Goal: Task Accomplishment & Management: Manage account settings

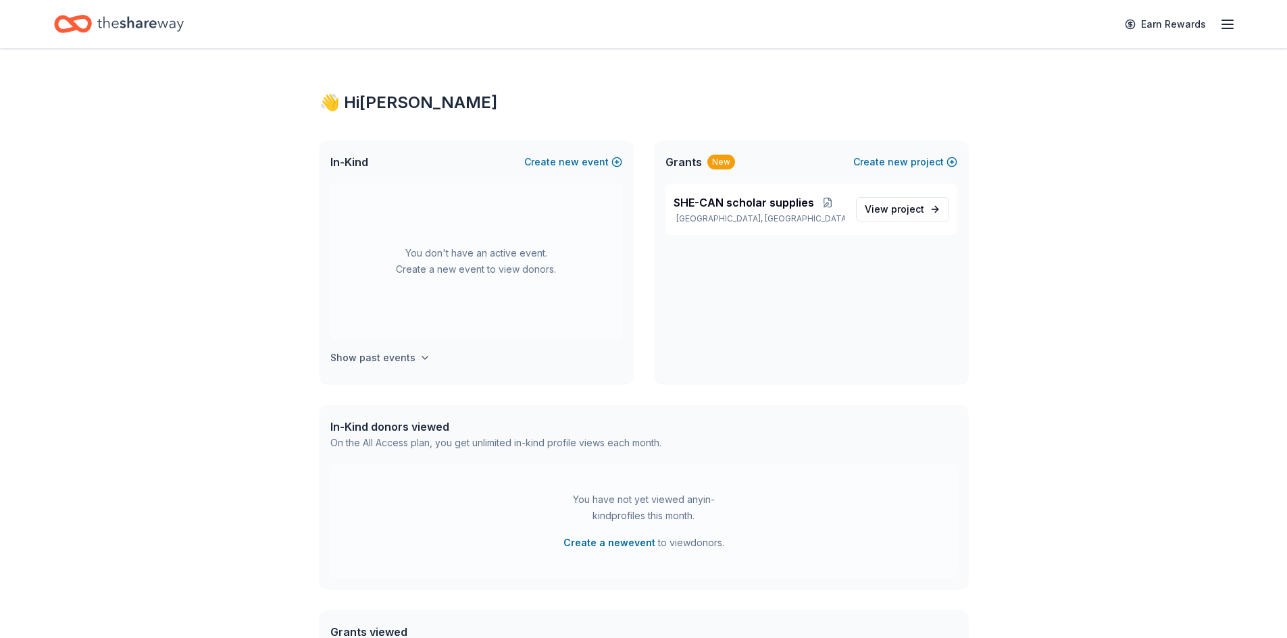
click at [392, 361] on h4 "Show past events" at bounding box center [372, 358] width 85 height 16
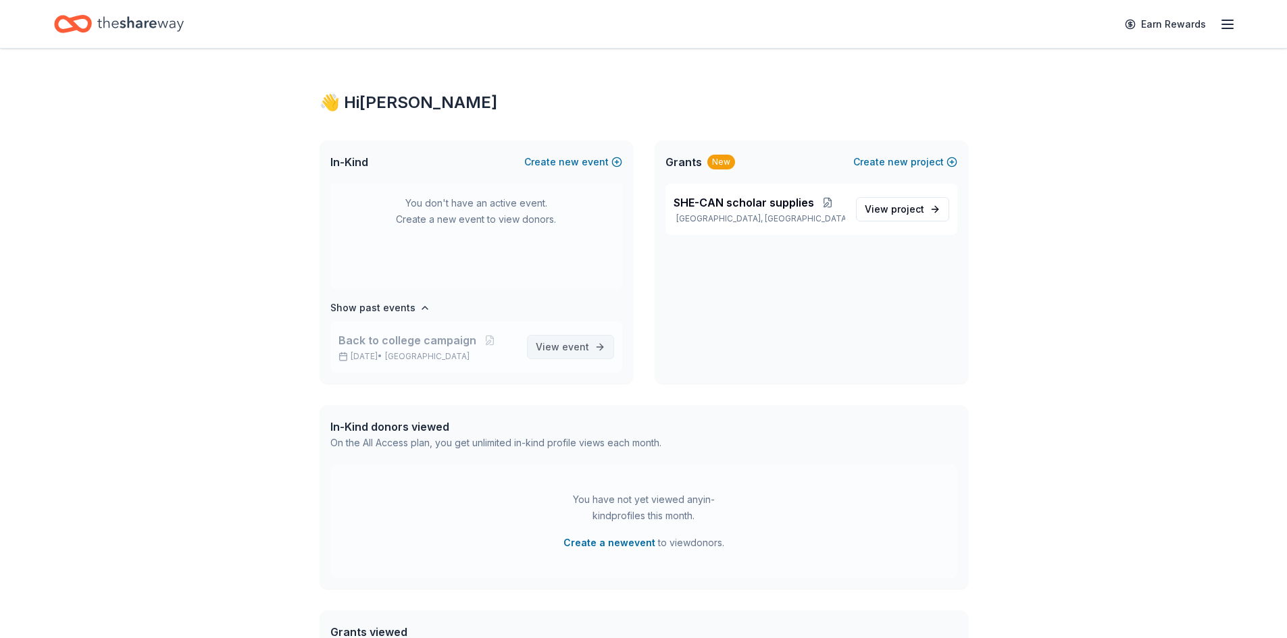
click at [570, 348] on span "event" at bounding box center [575, 346] width 27 height 11
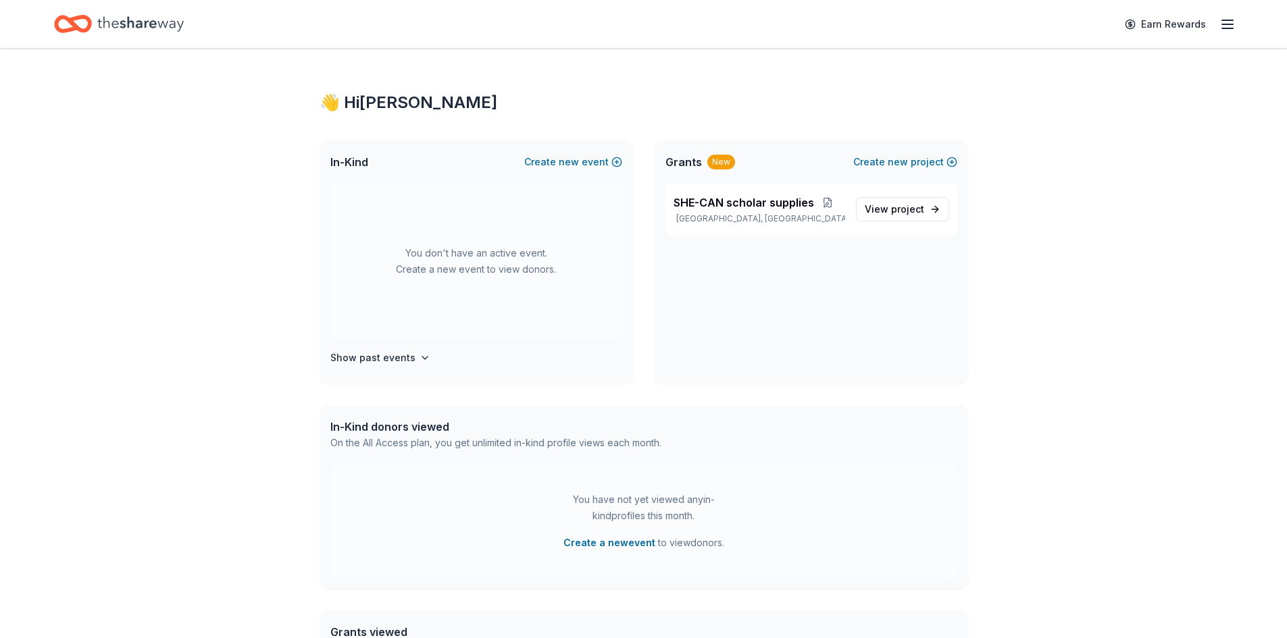
click at [1230, 30] on icon "button" at bounding box center [1228, 24] width 16 height 16
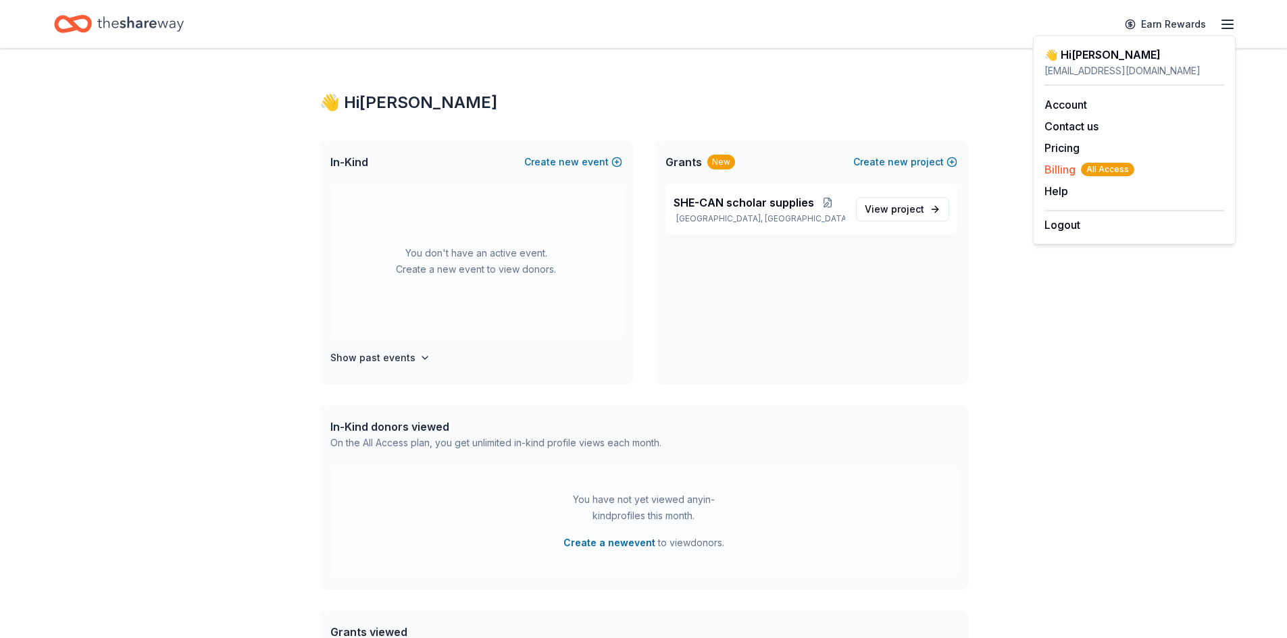
click at [1068, 174] on span "Billing All Access" at bounding box center [1090, 169] width 90 height 16
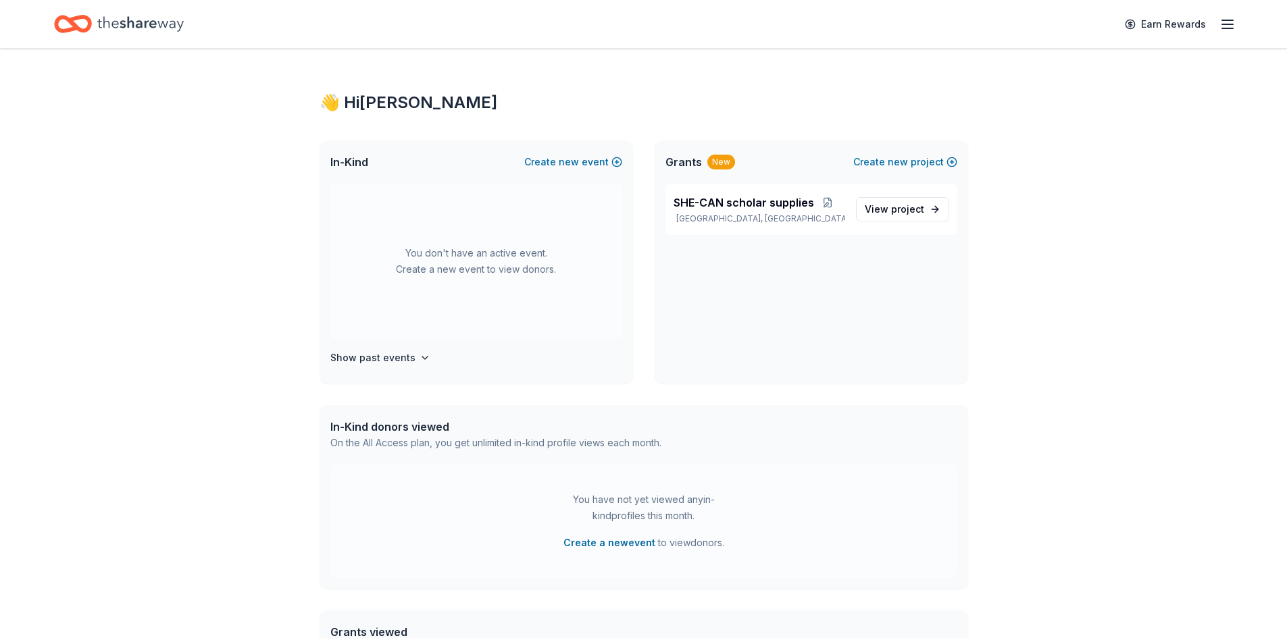
click at [1226, 24] on line "button" at bounding box center [1227, 24] width 11 height 0
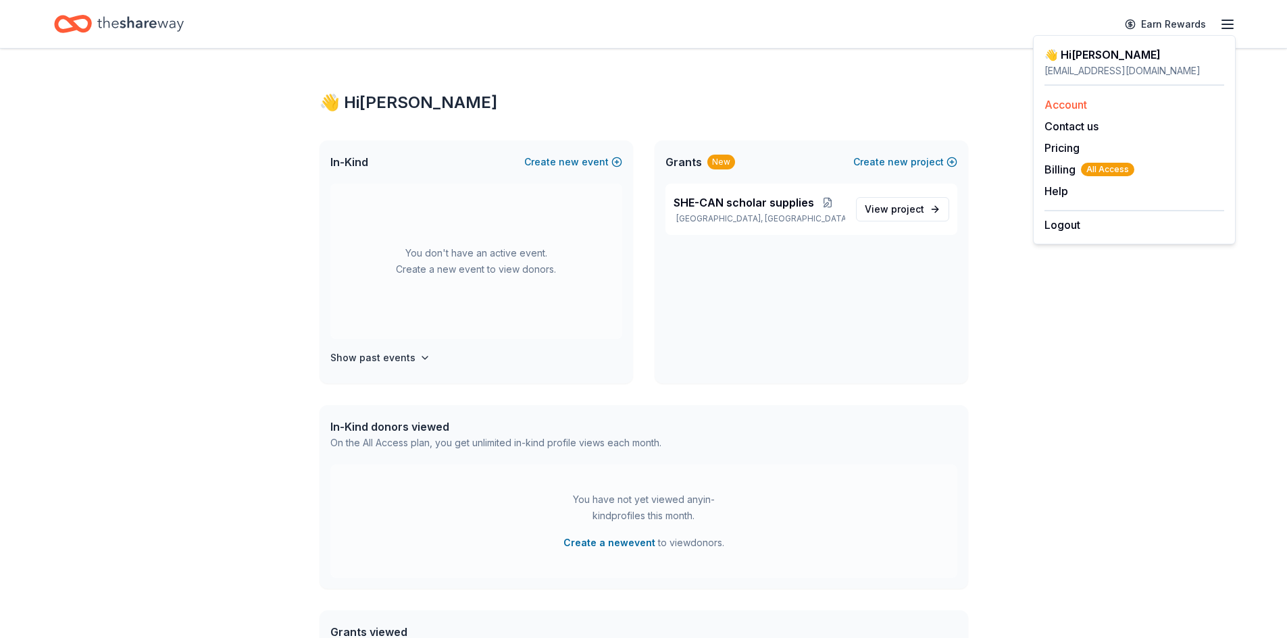
click at [1070, 107] on link "Account" at bounding box center [1066, 105] width 43 height 14
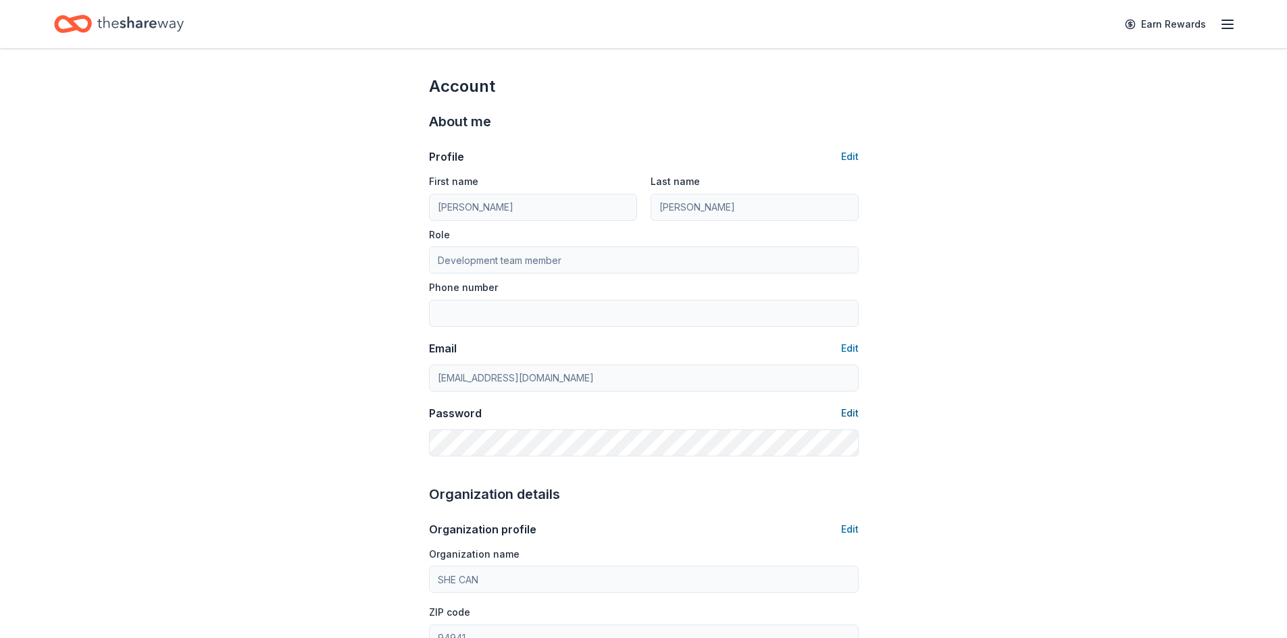
click at [845, 415] on button "Edit" at bounding box center [850, 413] width 18 height 16
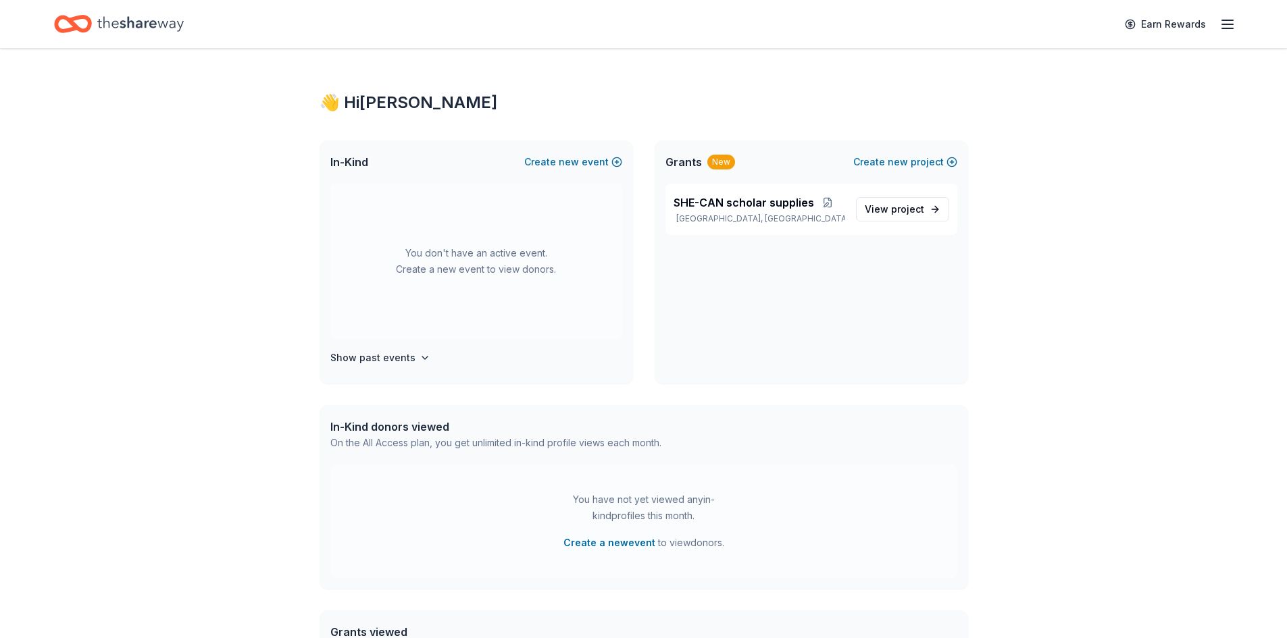
click at [1226, 26] on icon "button" at bounding box center [1228, 24] width 16 height 16
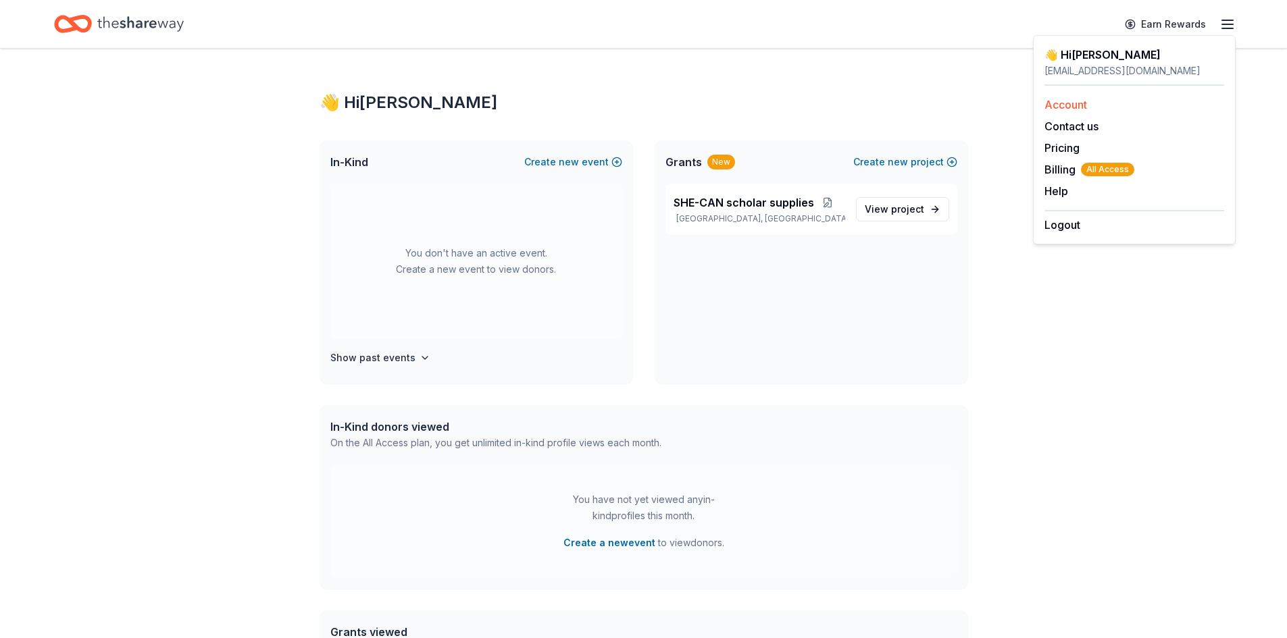
click at [1077, 107] on link "Account" at bounding box center [1066, 105] width 43 height 14
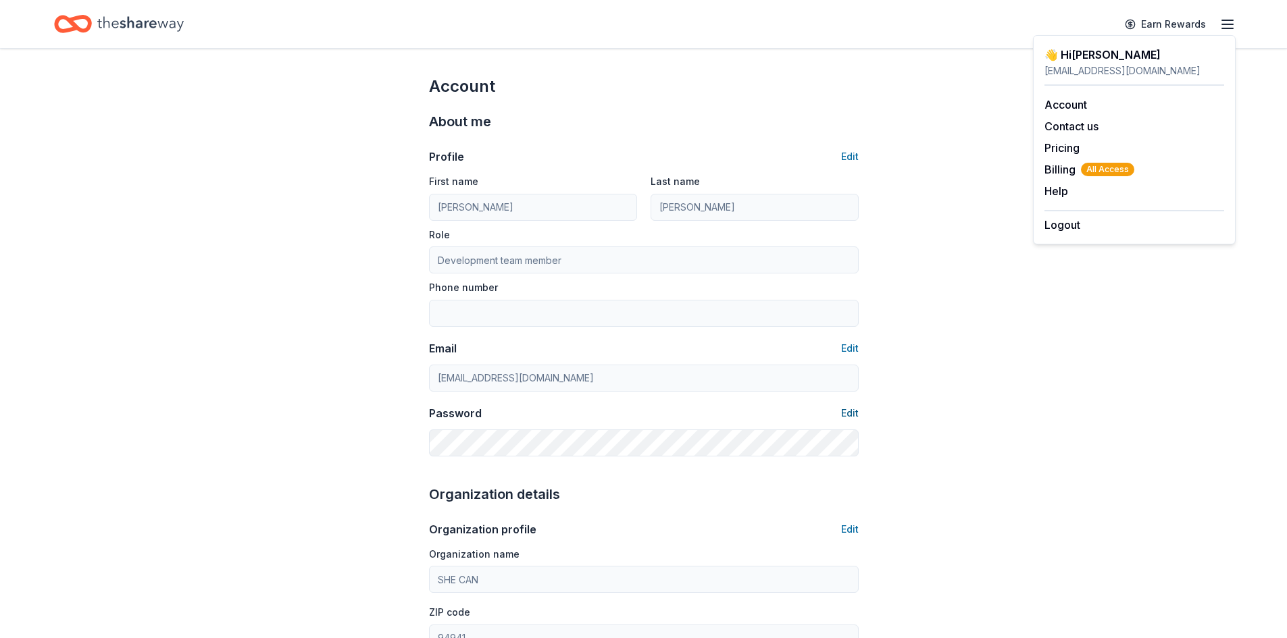
click at [853, 416] on button "Edit" at bounding box center [850, 413] width 18 height 16
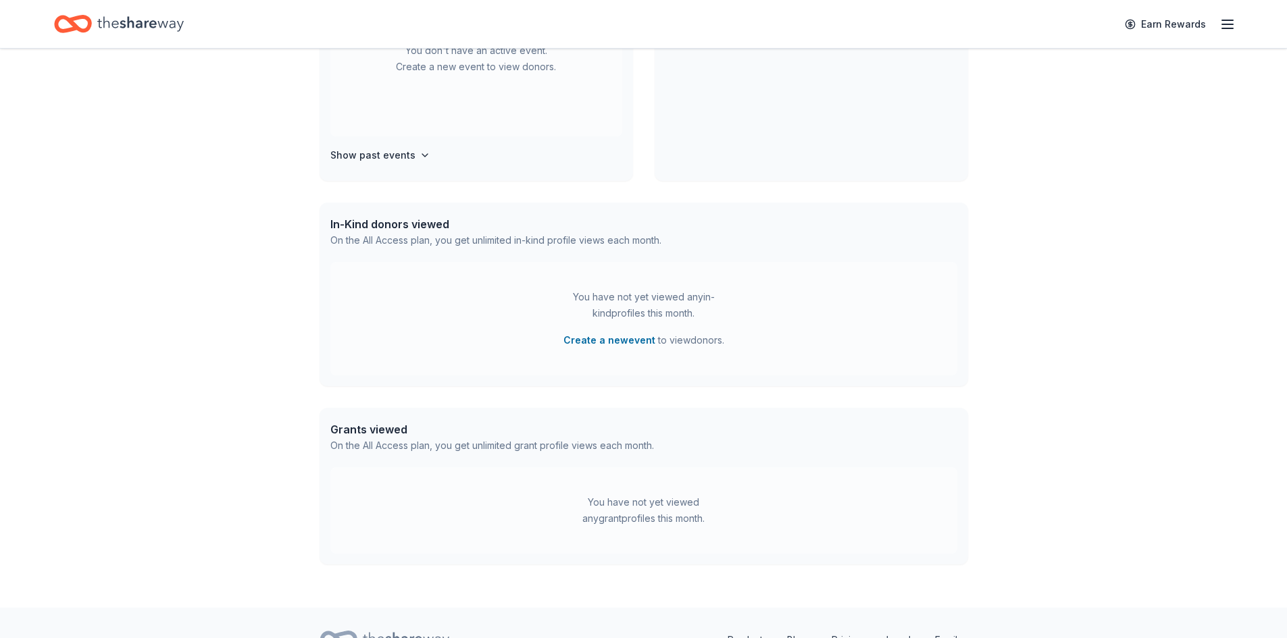
scroll to position [270, 0]
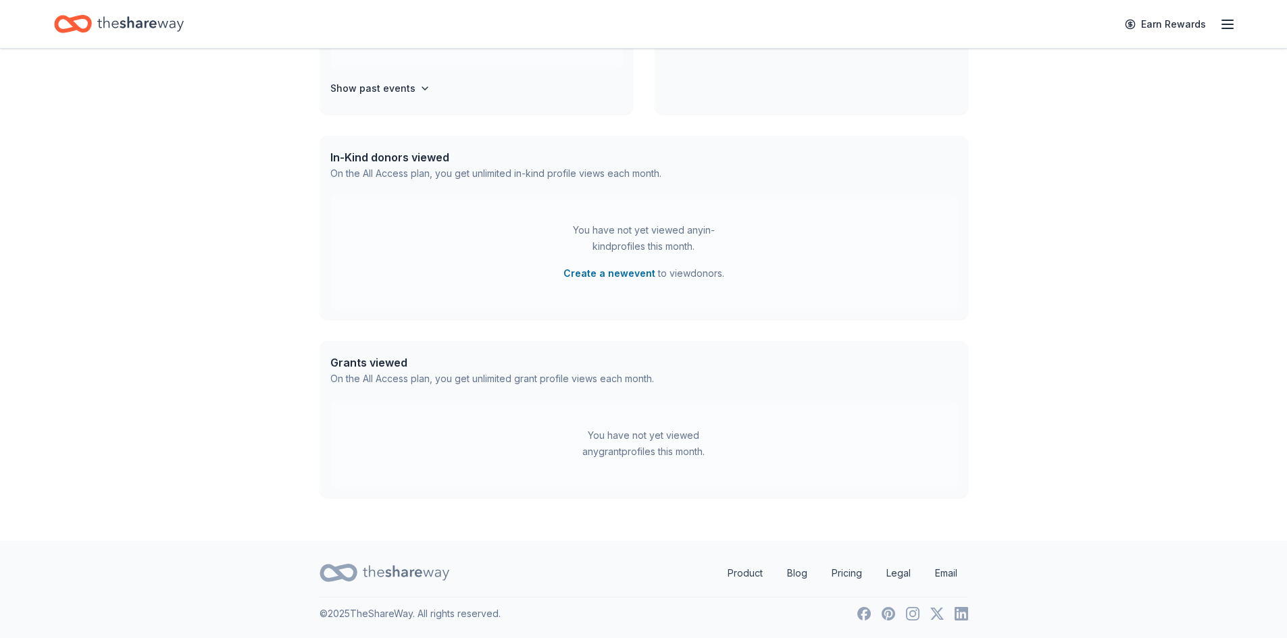
click at [674, 461] on div "You have not yet viewed any grant profiles this month." at bounding box center [643, 444] width 627 height 86
click at [633, 370] on div "Grants viewed" at bounding box center [492, 363] width 324 height 16
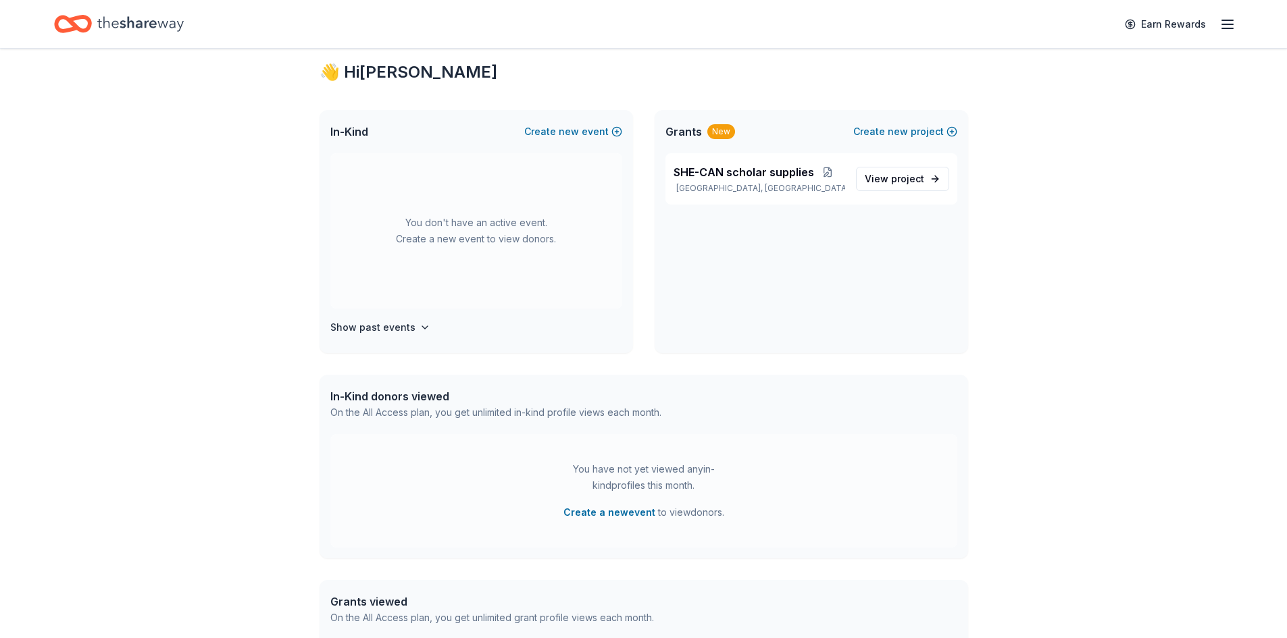
scroll to position [0, 0]
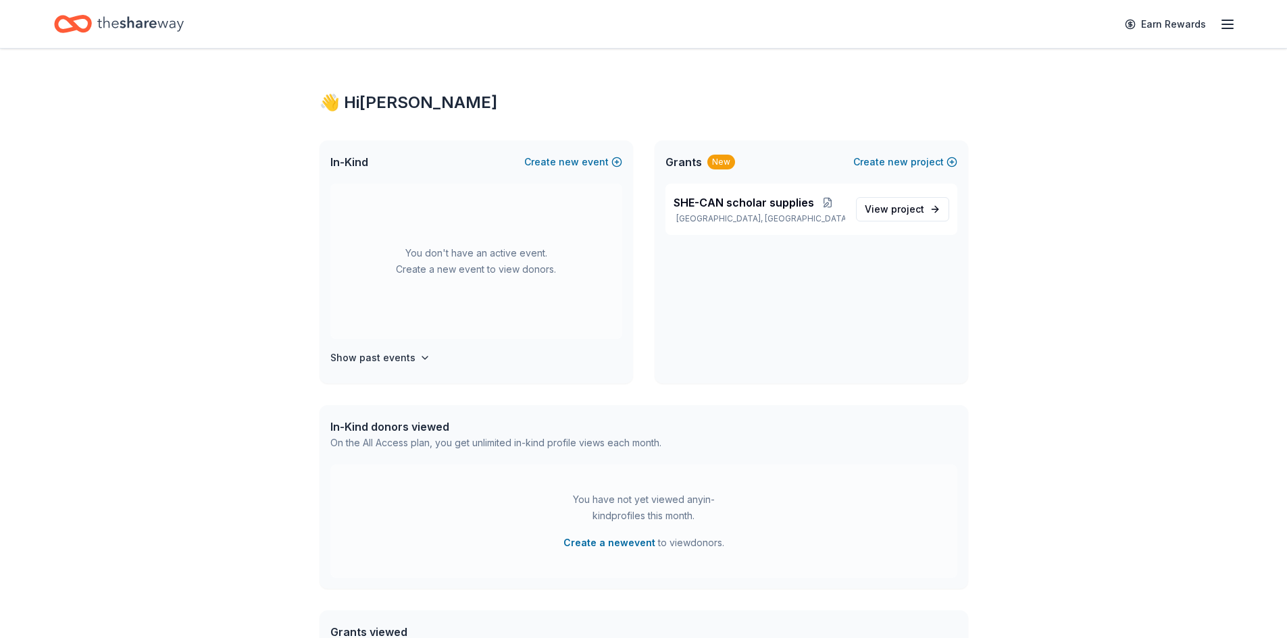
click at [1228, 26] on icon "button" at bounding box center [1228, 24] width 16 height 16
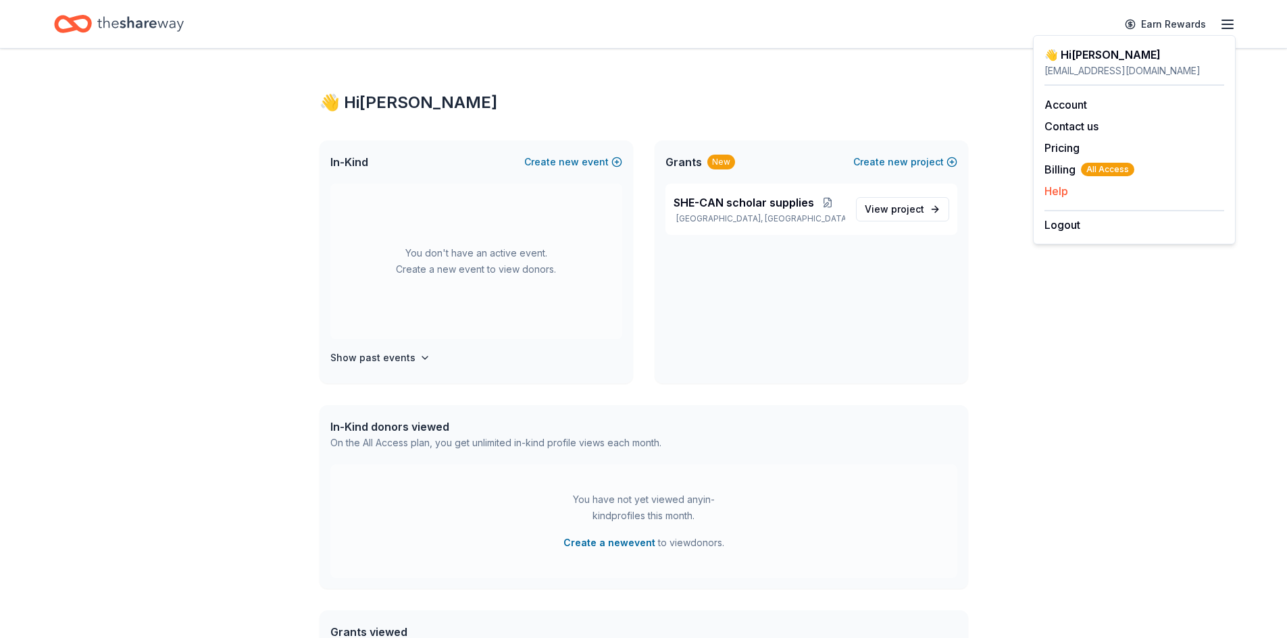
click at [1061, 190] on button "Help" at bounding box center [1057, 191] width 24 height 16
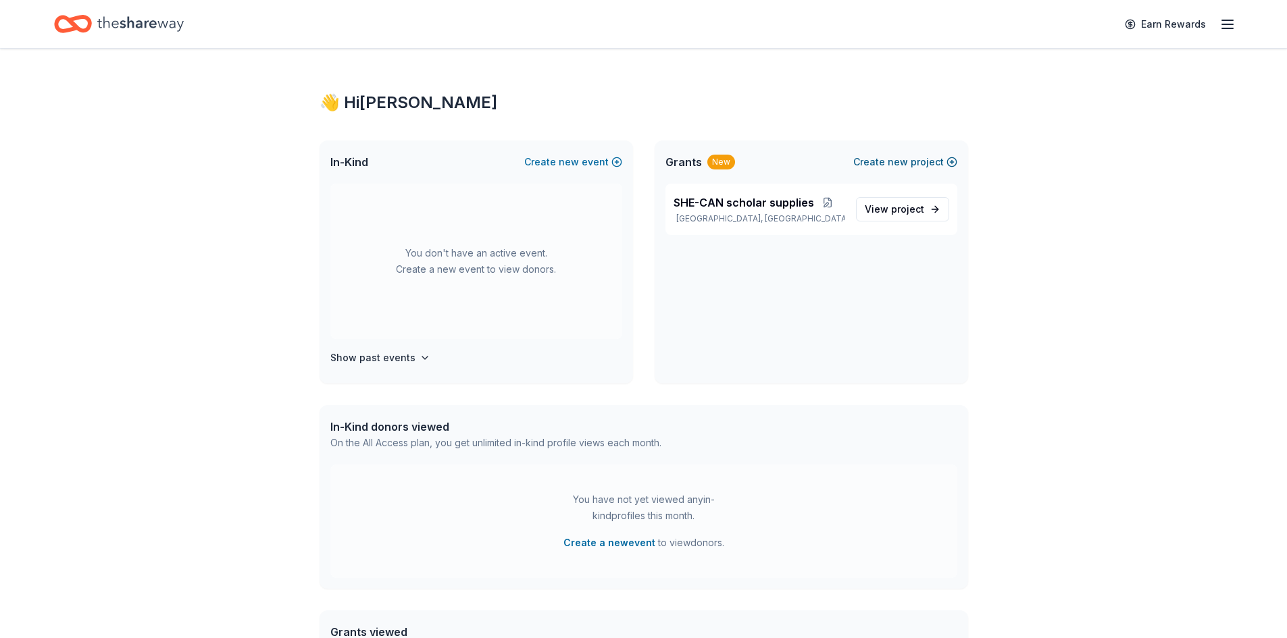
click at [896, 166] on span "new" at bounding box center [898, 162] width 20 height 16
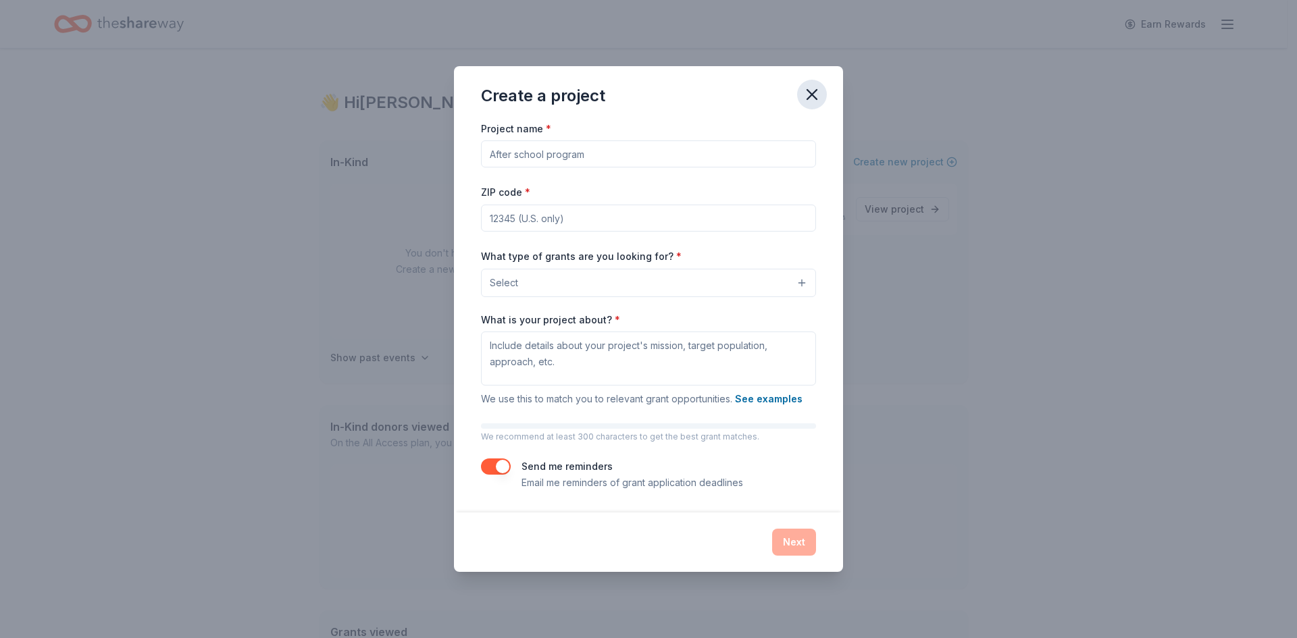
click at [815, 99] on icon "button" at bounding box center [811, 94] width 9 height 9
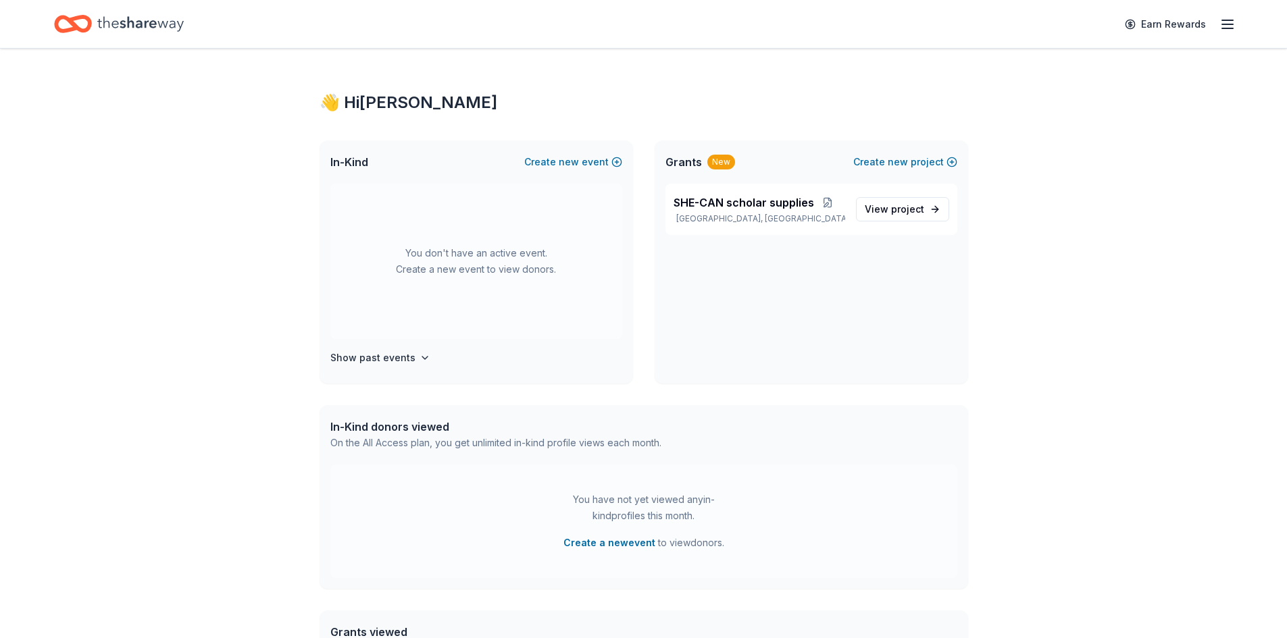
click at [1230, 28] on line "button" at bounding box center [1227, 28] width 11 height 0
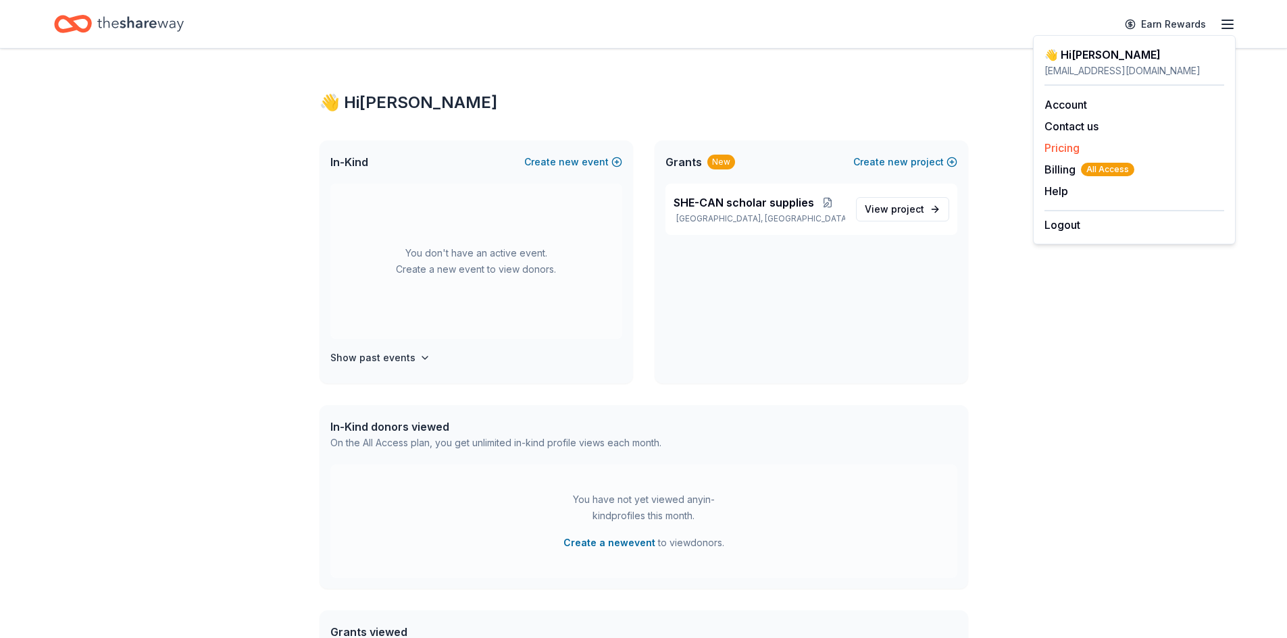
click at [1061, 151] on link "Pricing" at bounding box center [1062, 148] width 35 height 14
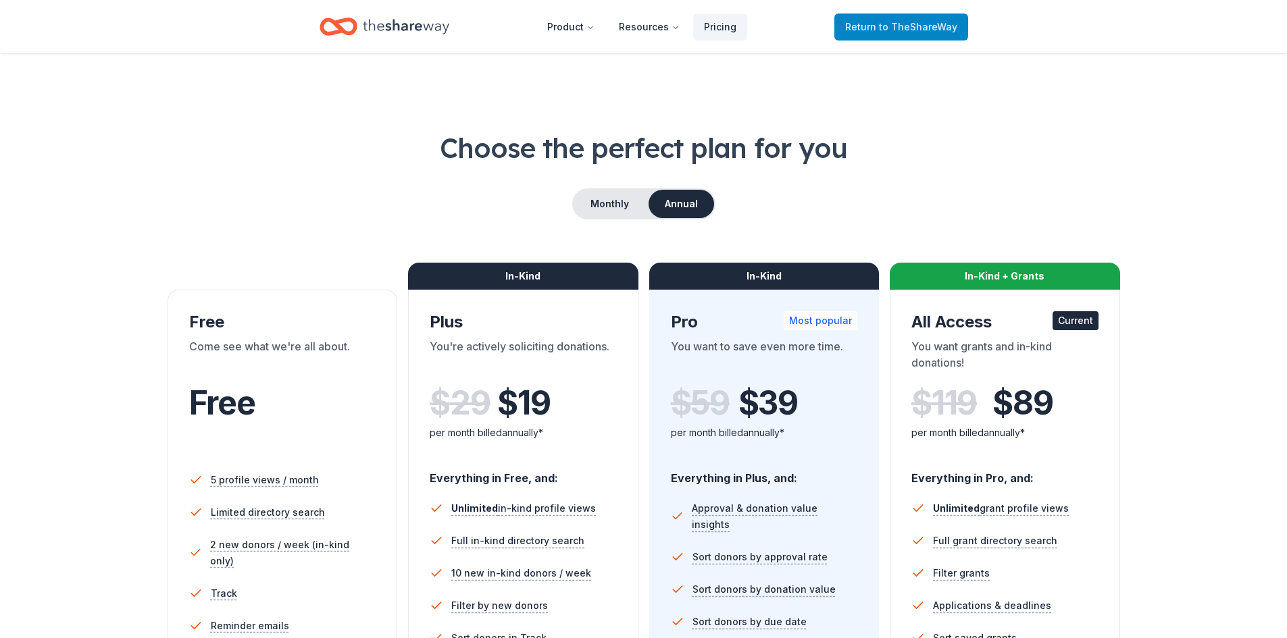
click at [895, 31] on span "to TheShareWay" at bounding box center [918, 26] width 78 height 11
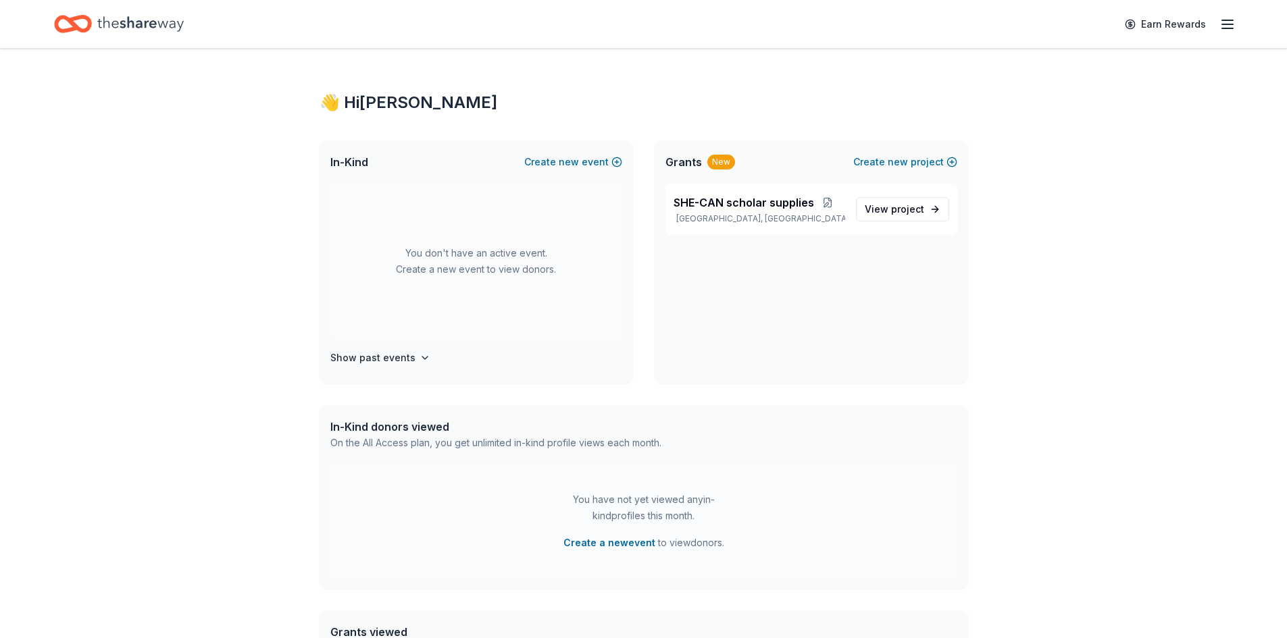
click at [1228, 22] on icon "button" at bounding box center [1228, 24] width 16 height 16
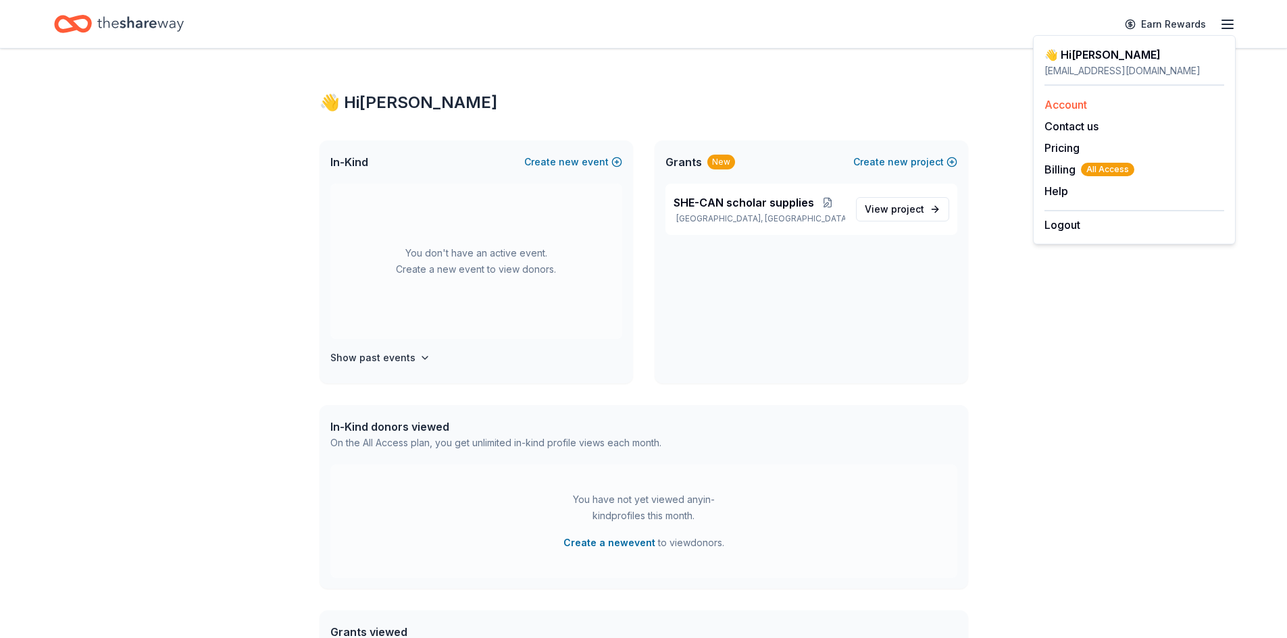
click at [1070, 102] on link "Account" at bounding box center [1066, 105] width 43 height 14
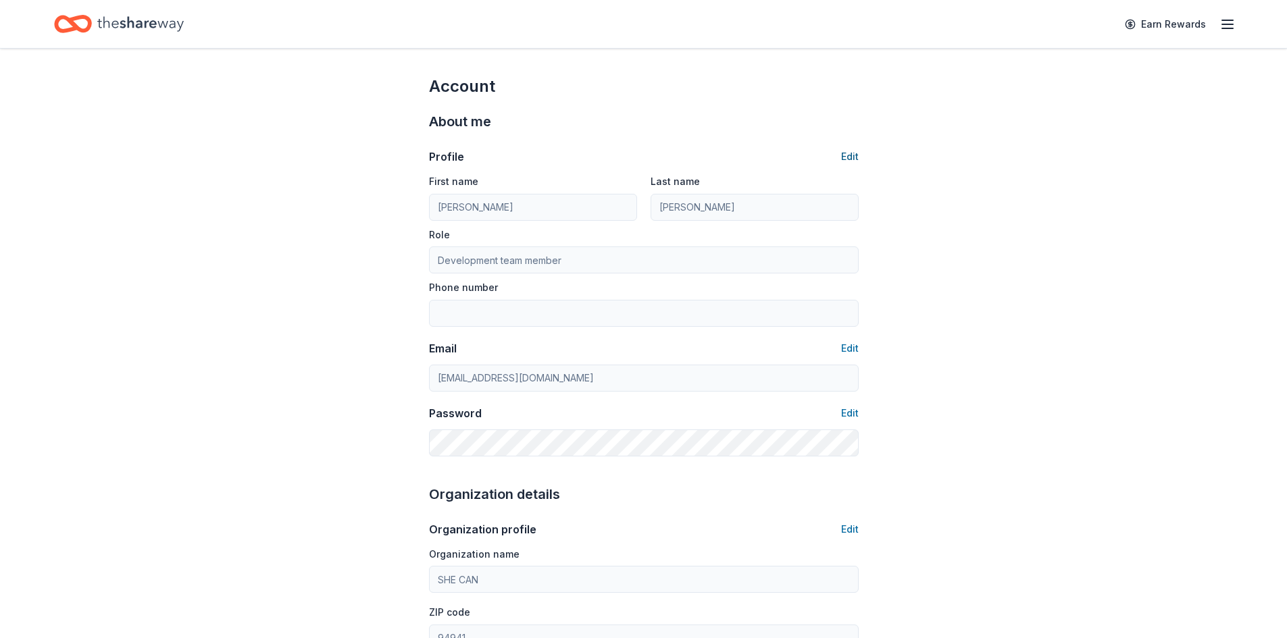
click at [853, 158] on button "Edit" at bounding box center [850, 157] width 18 height 16
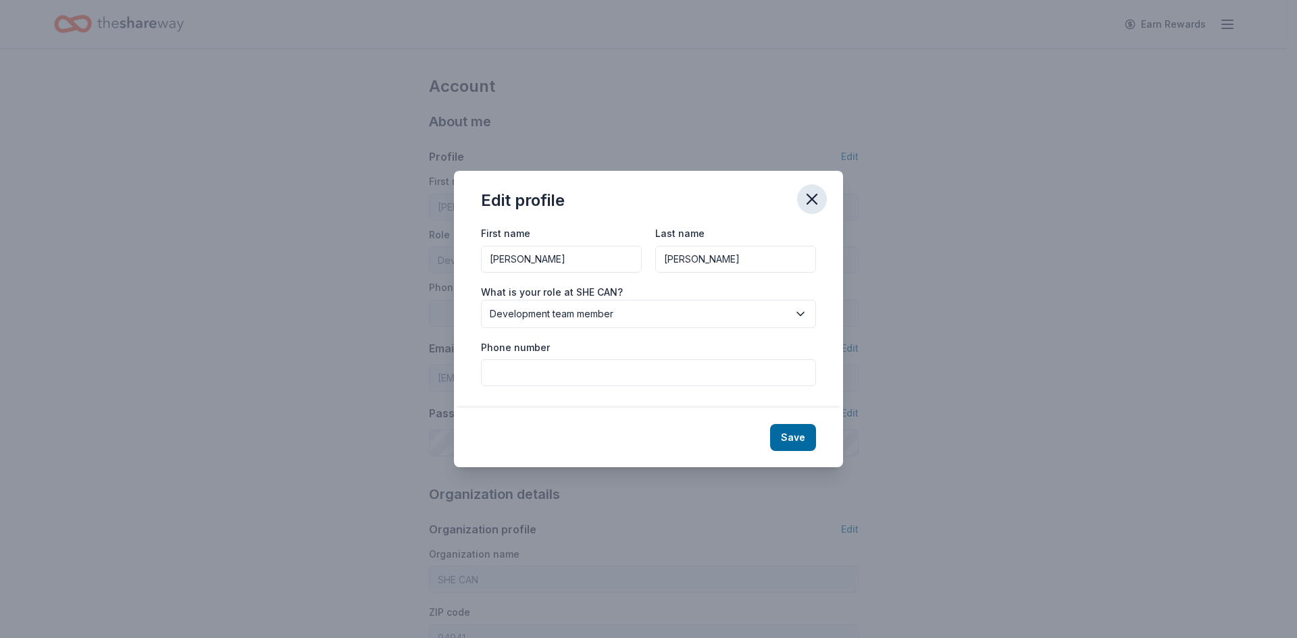
click at [809, 199] on icon "button" at bounding box center [812, 199] width 19 height 19
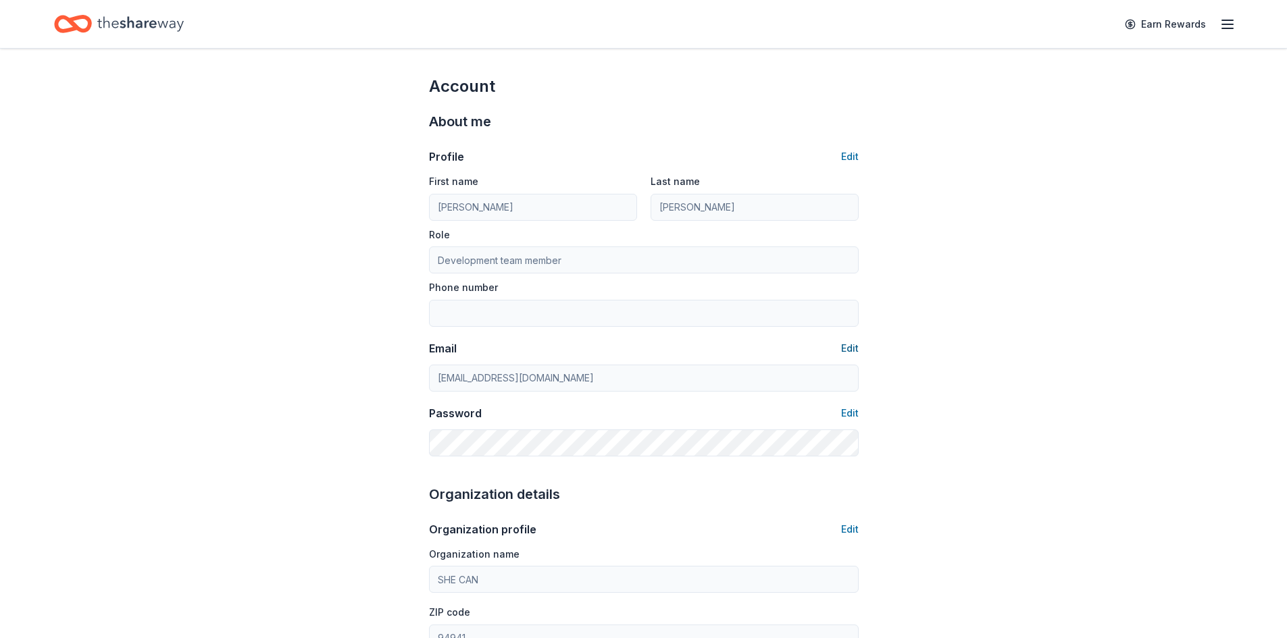
click at [846, 347] on button "Edit" at bounding box center [850, 349] width 18 height 16
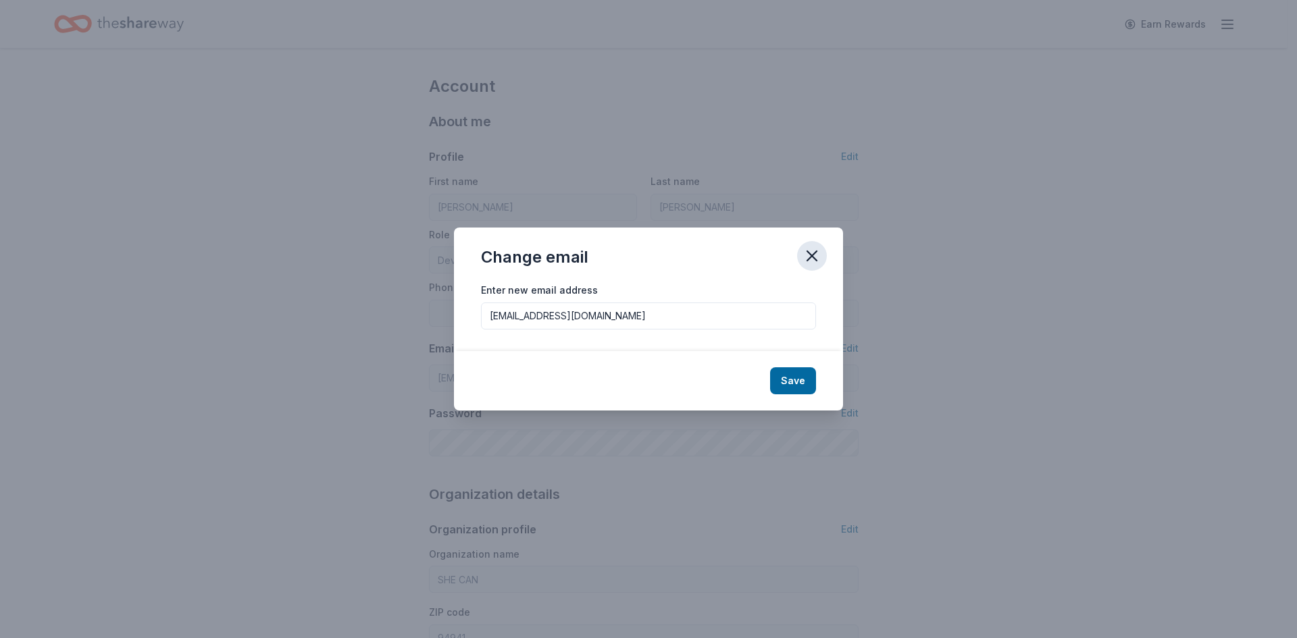
click at [809, 259] on icon "button" at bounding box center [811, 255] width 9 height 9
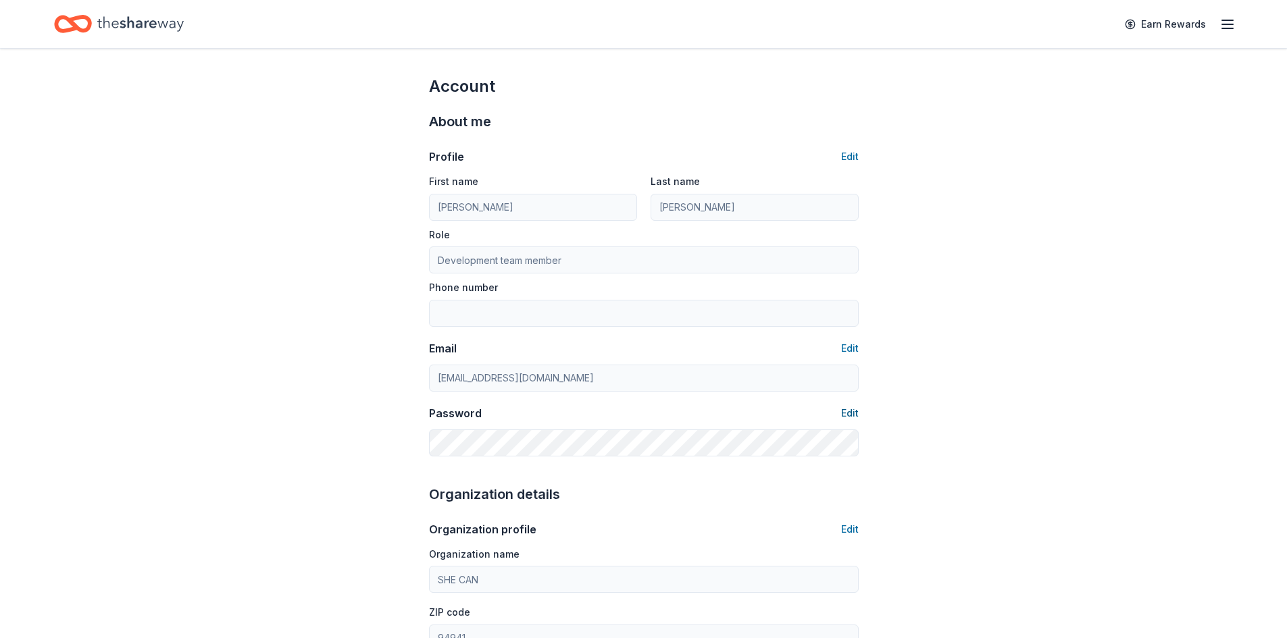
click at [848, 413] on button "Edit" at bounding box center [850, 413] width 18 height 16
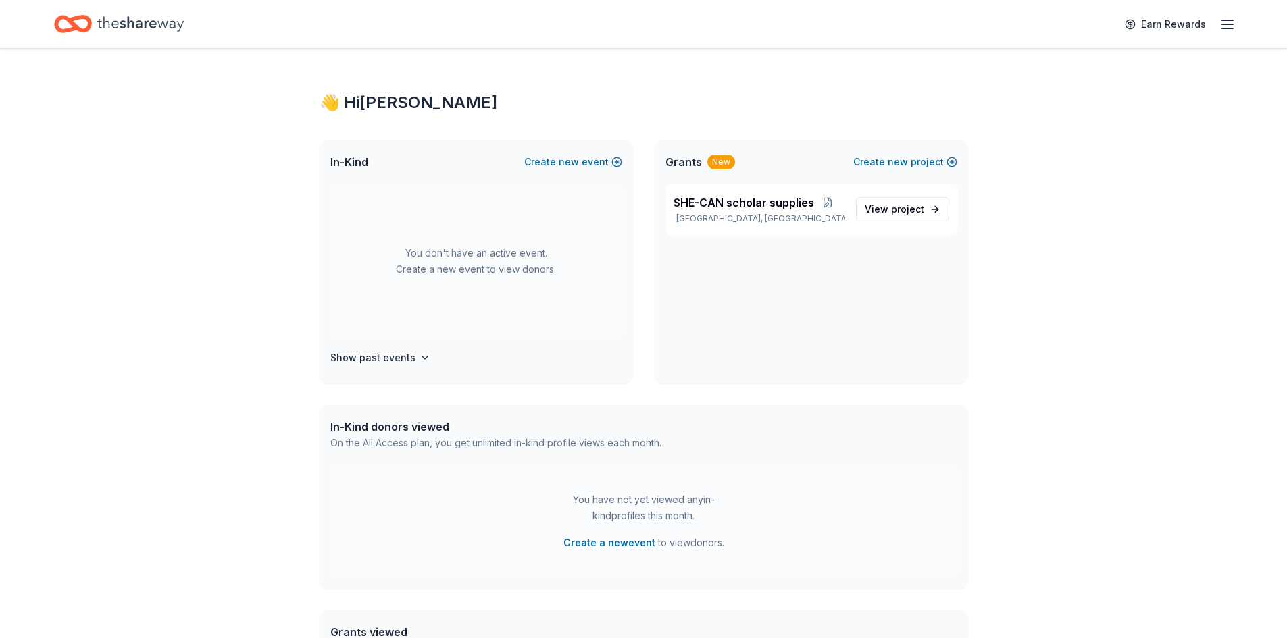
click at [376, 108] on div "👋 Hi [PERSON_NAME]" at bounding box center [644, 103] width 649 height 22
click at [1223, 26] on icon "button" at bounding box center [1228, 24] width 16 height 16
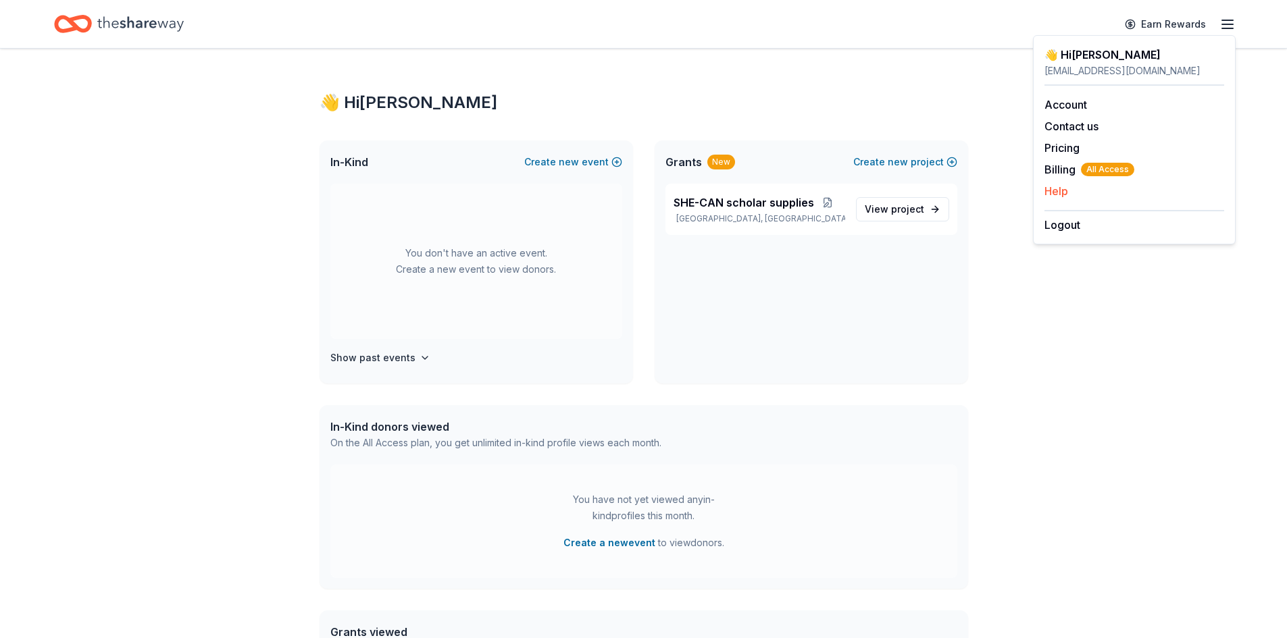
click at [1061, 194] on button "Help" at bounding box center [1057, 191] width 24 height 16
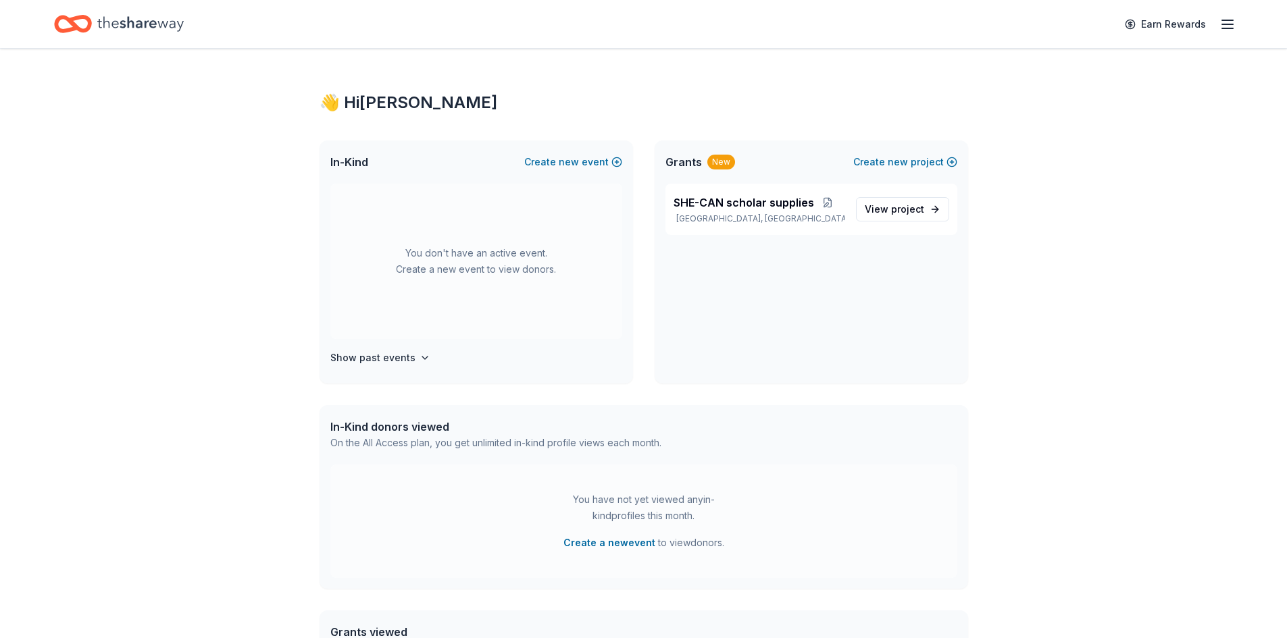
click at [1230, 16] on icon "button" at bounding box center [1228, 24] width 16 height 16
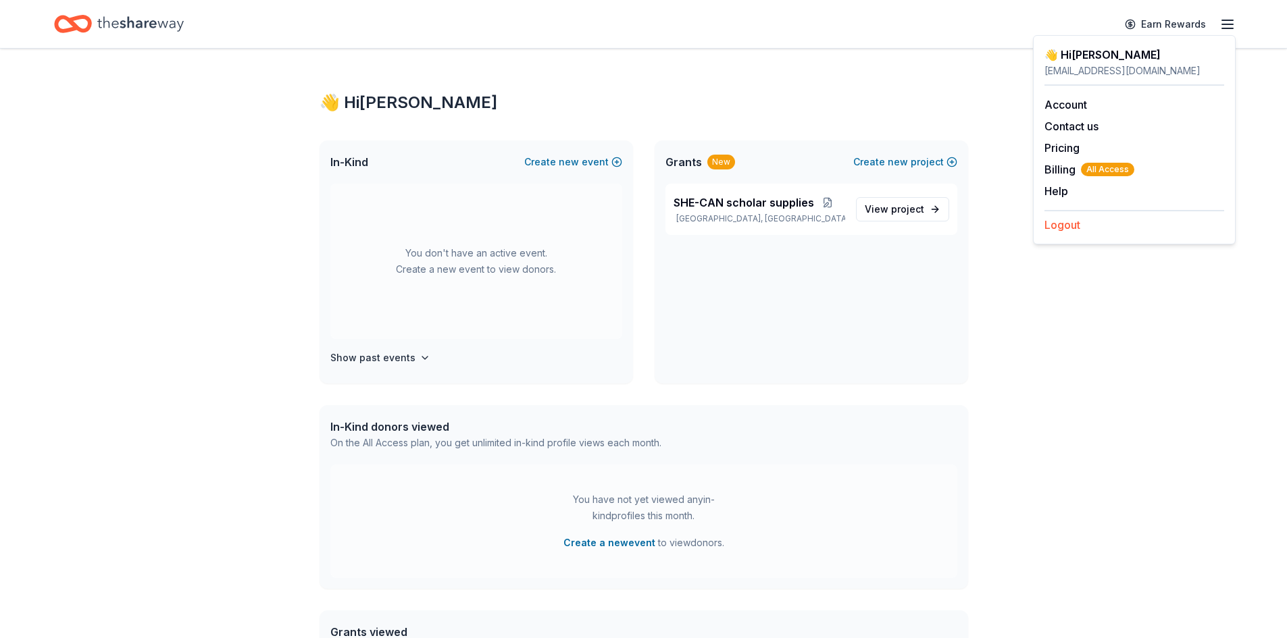
click at [1066, 228] on button "Logout" at bounding box center [1063, 225] width 36 height 16
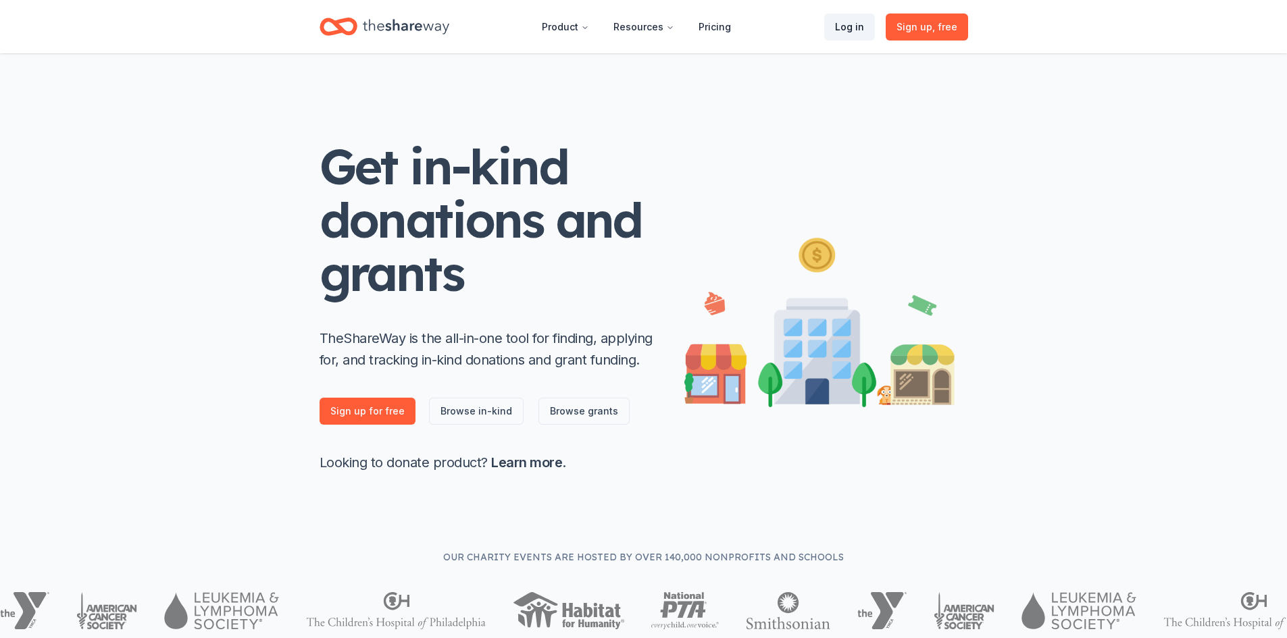
click at [849, 29] on link "Log in" at bounding box center [849, 27] width 51 height 27
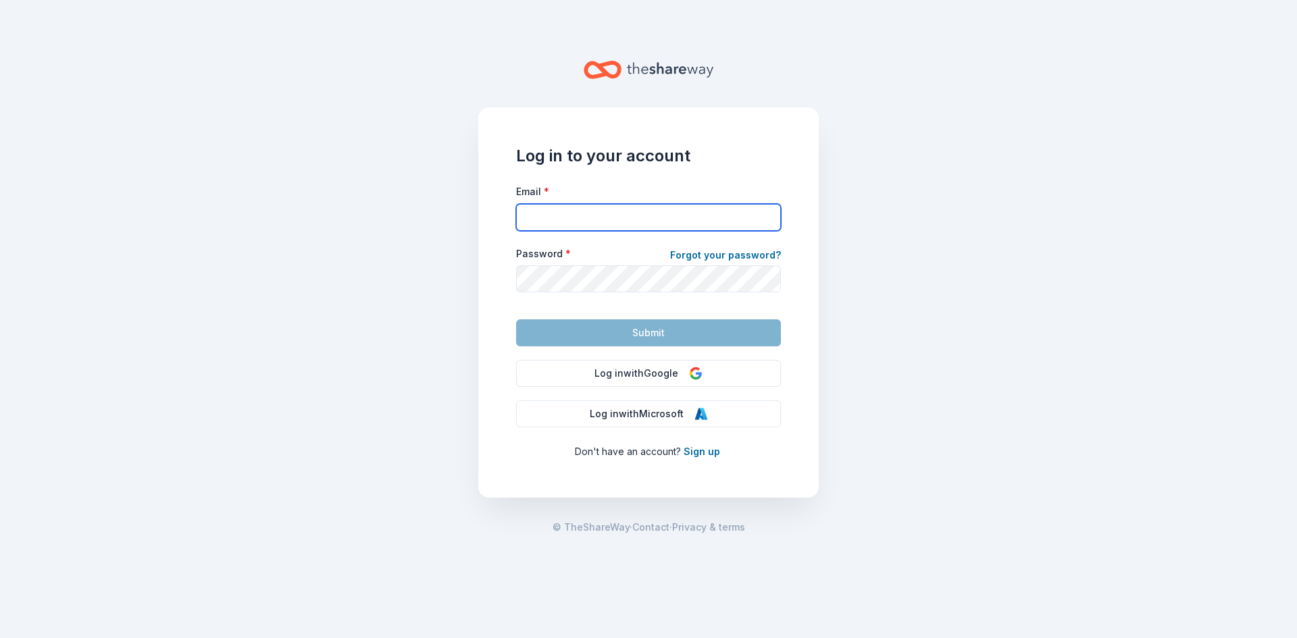
click at [661, 211] on input "Email *" at bounding box center [648, 217] width 265 height 27
type input "[EMAIL_ADDRESS][DOMAIN_NAME]"
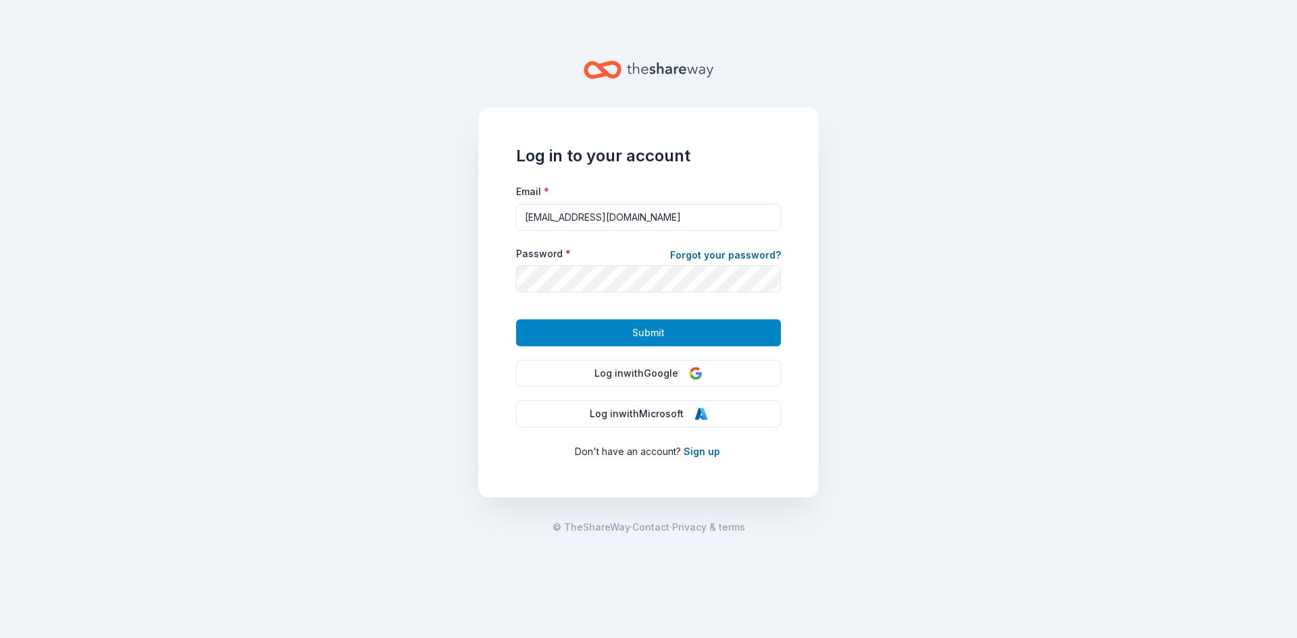
click at [659, 335] on span "Submit" at bounding box center [648, 333] width 32 height 16
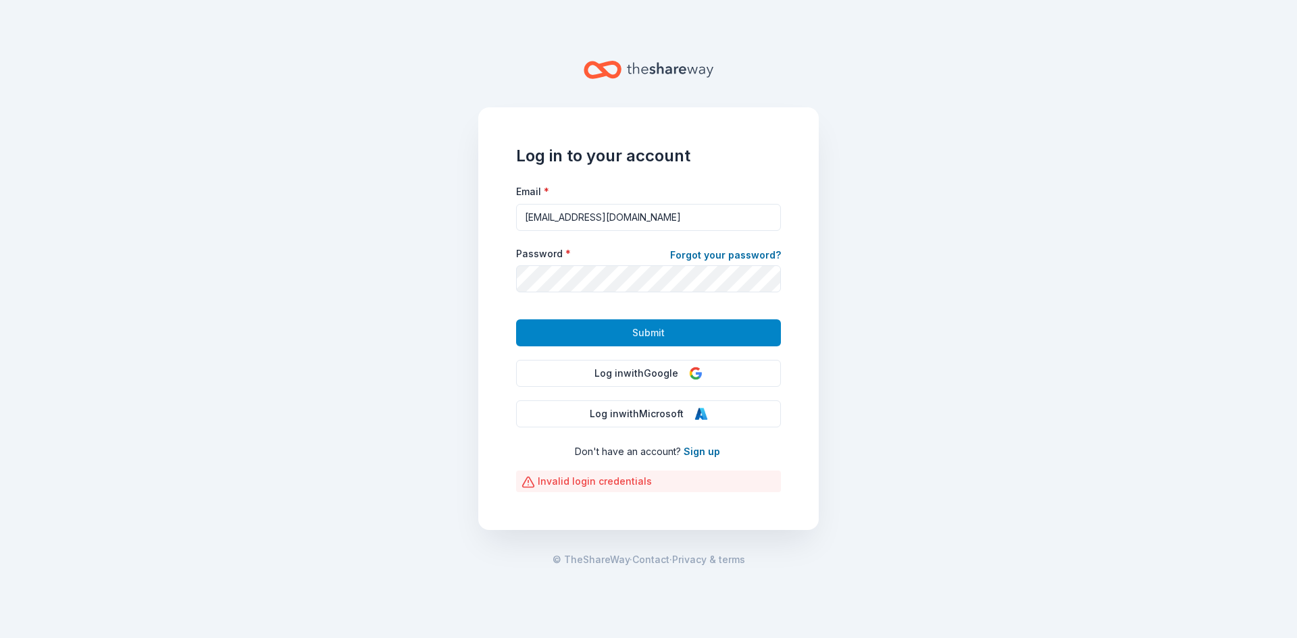
click at [651, 328] on span "Submit" at bounding box center [648, 333] width 32 height 16
